Goal: Task Accomplishment & Management: Use online tool/utility

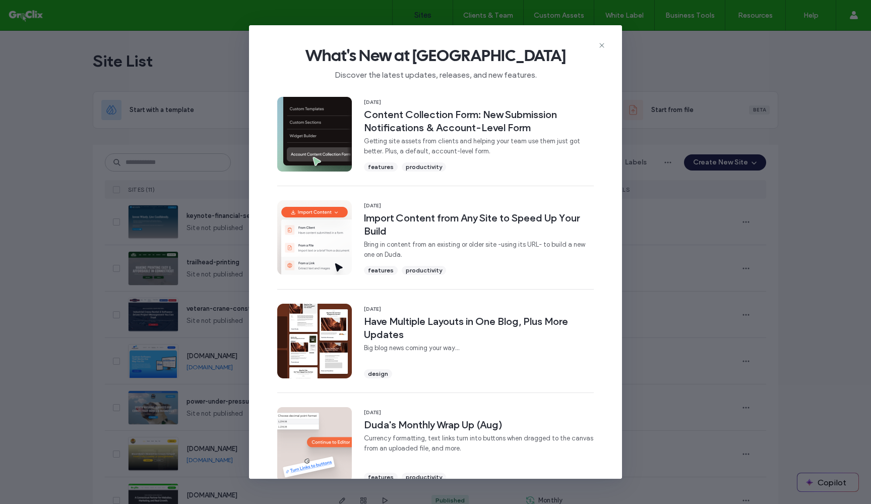
click at [605, 40] on div "What's New at [GEOGRAPHIC_DATA] Discover the latest updates, releases, and new …" at bounding box center [435, 59] width 373 height 68
click at [604, 47] on icon at bounding box center [602, 45] width 8 height 8
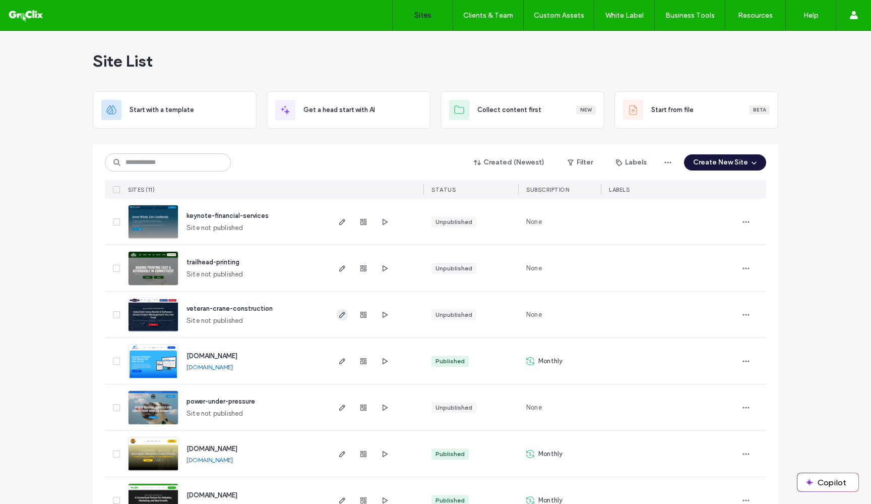
click at [338, 311] on icon "button" at bounding box center [342, 315] width 8 height 8
